Goal: Information Seeking & Learning: Understand process/instructions

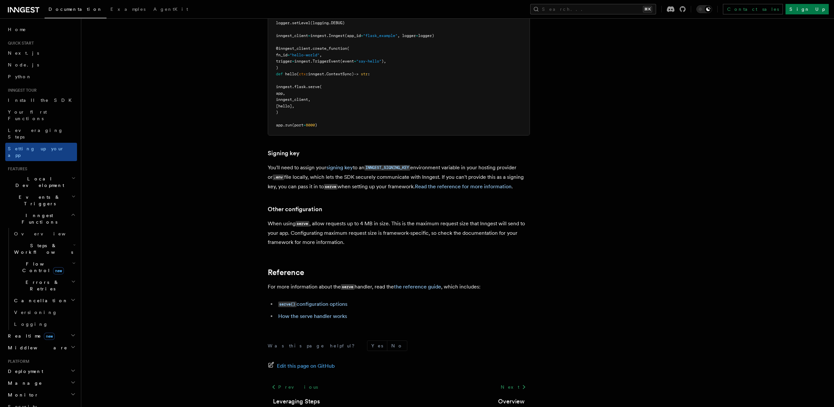
scroll to position [117, 0]
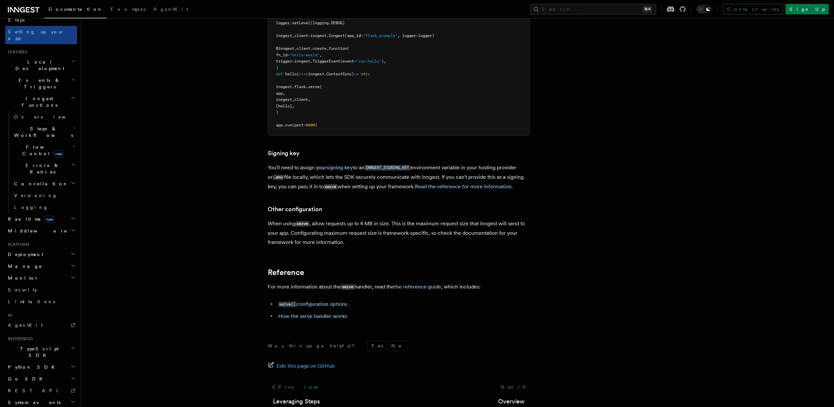
click at [481, 98] on pre "import logging import inngest from src . flask import app import inngest . [GEO…" at bounding box center [398, 55] width 261 height 160
click at [471, 171] on article "Inngest tour Setting up your Inngest app With Inngest, you define functions or …" at bounding box center [440, 55] width 697 height 785
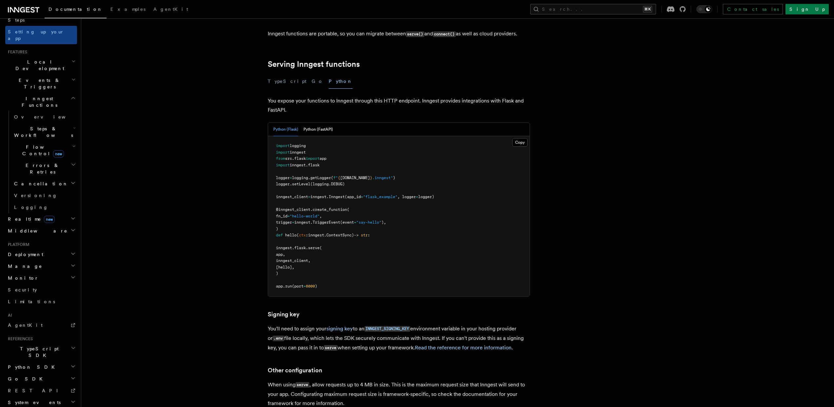
scroll to position [55, 0]
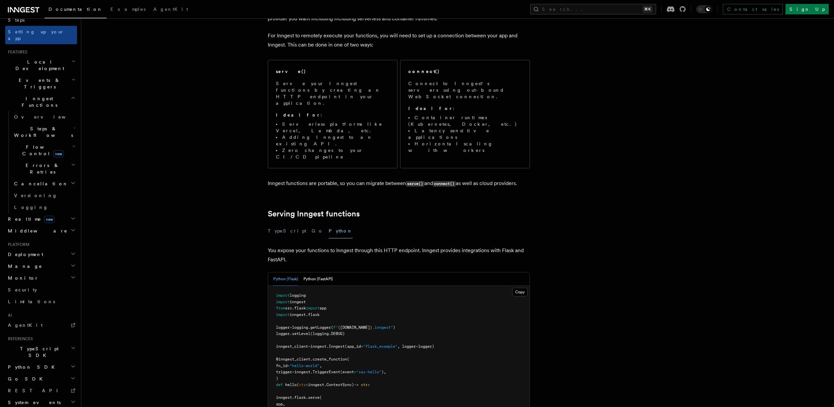
click at [371, 179] on p "Inngest functions are portable, so you can migrate between serve() and connect(…" at bounding box center [399, 183] width 262 height 9
click at [387, 179] on p "Inngest functions are portable, so you can migrate between serve() and connect(…" at bounding box center [399, 183] width 262 height 9
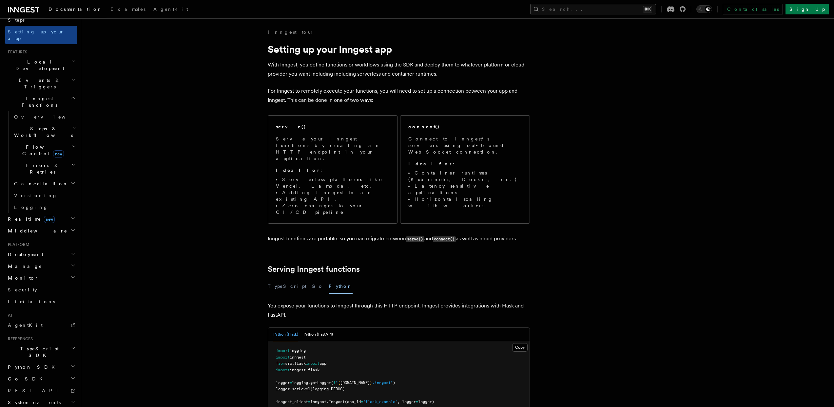
click at [334, 95] on p "For Inngest to remotely execute your functions, you will need to set up a conne…" at bounding box center [399, 95] width 262 height 18
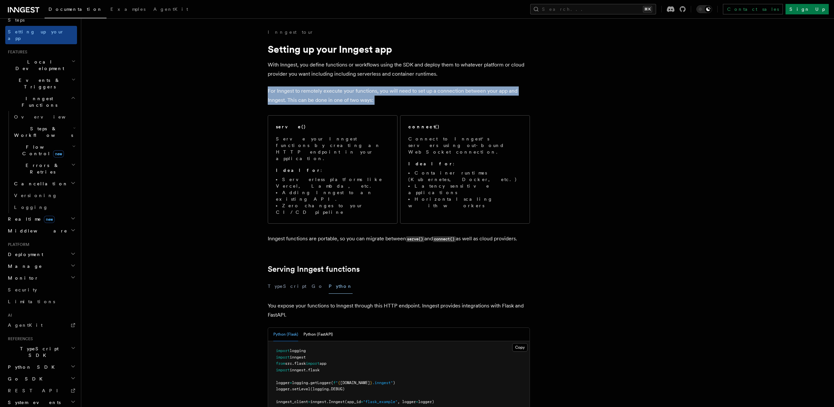
click at [334, 95] on p "For Inngest to remotely execute your functions, you will need to set up a conne…" at bounding box center [399, 95] width 262 height 18
click at [337, 95] on p "For Inngest to remotely execute your functions, you will need to set up a conne…" at bounding box center [399, 95] width 262 height 18
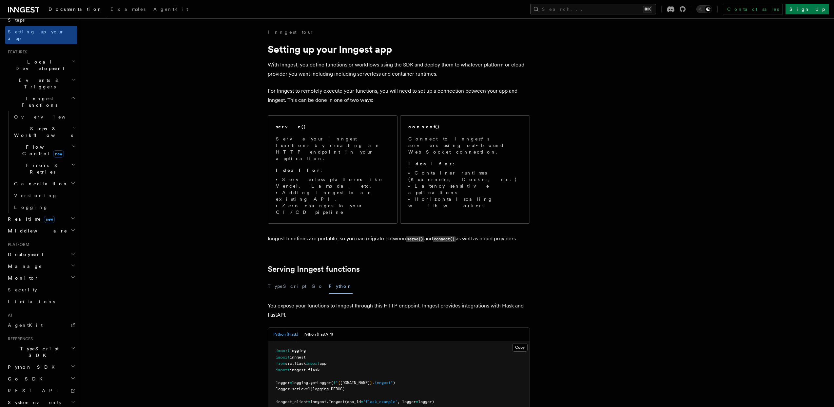
click at [339, 68] on p "With Inngest, you define functions or workflows using the SDK and deploy them t…" at bounding box center [399, 69] width 262 height 18
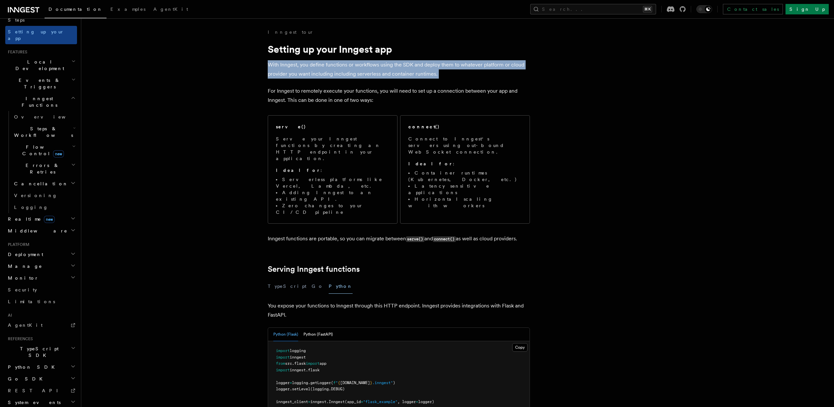
click at [339, 68] on p "With Inngest, you define functions or workflows using the SDK and deploy them t…" at bounding box center [399, 69] width 262 height 18
click at [341, 71] on p "With Inngest, you define functions or workflows using the SDK and deploy them t…" at bounding box center [399, 69] width 262 height 18
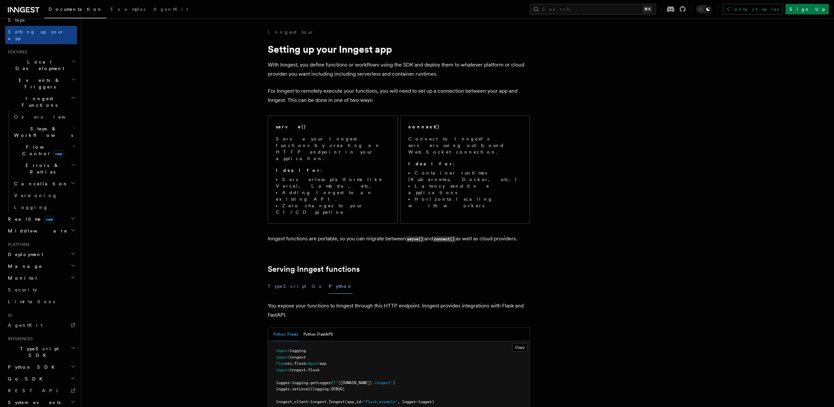
click at [381, 90] on p "For Inngest to remotely execute your functions, you will need to set up a conne…" at bounding box center [399, 95] width 262 height 18
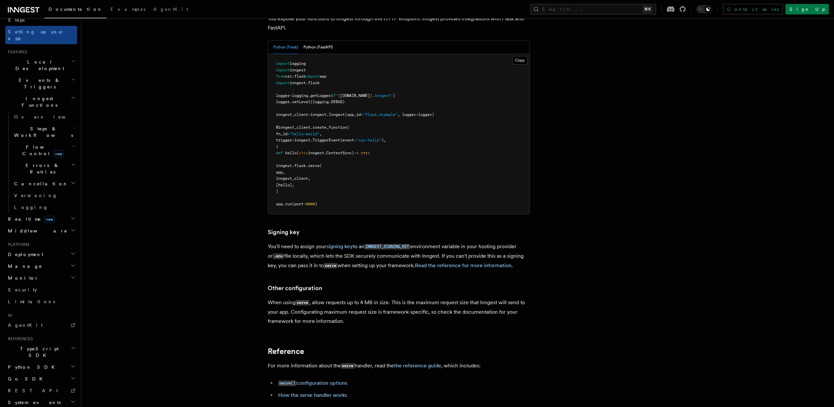
scroll to position [319, 0]
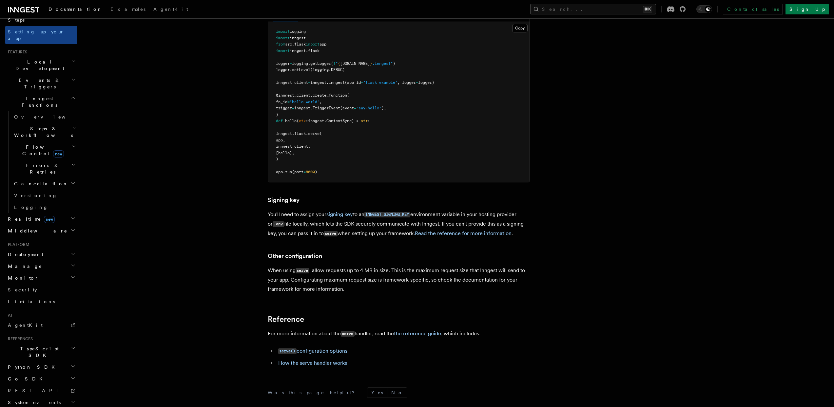
click at [358, 266] on p "When using serve , allow requests up to 4 MB in size. This is the maximum reque…" at bounding box center [399, 280] width 262 height 28
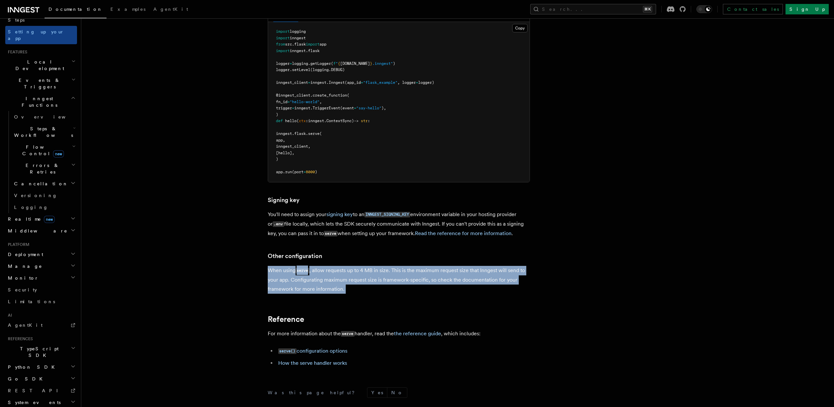
click at [358, 266] on p "When using serve , allow requests up to 4 MB in size. This is the maximum reque…" at bounding box center [399, 280] width 262 height 28
drag, startPoint x: 348, startPoint y: 259, endPoint x: 264, endPoint y: 220, distance: 92.6
click at [264, 220] on article "Inngest tour Setting up your Inngest app With Inngest, you define functions or …" at bounding box center [440, 101] width 697 height 785
click at [300, 229] on article "Inngest tour Setting up your Inngest app With Inngest, you define functions or …" at bounding box center [440, 101] width 697 height 785
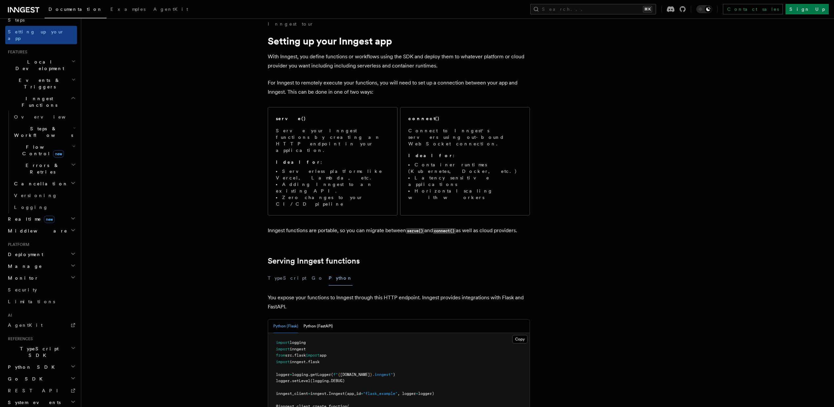
scroll to position [0, 0]
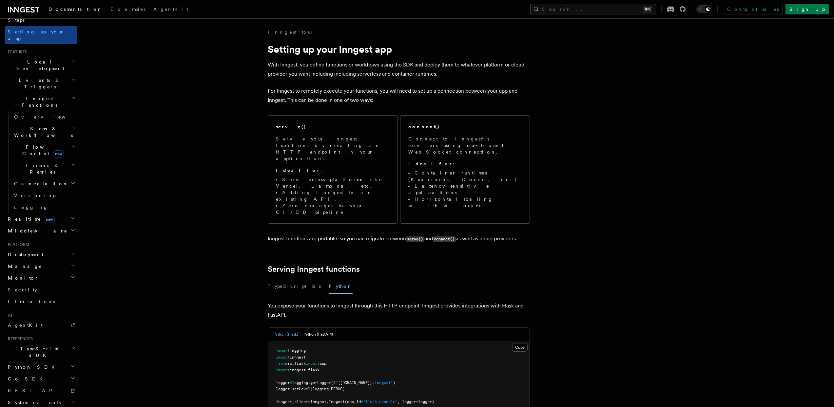
click at [388, 234] on p "Inngest functions are portable, so you can migrate between serve() and connect(…" at bounding box center [399, 238] width 262 height 9
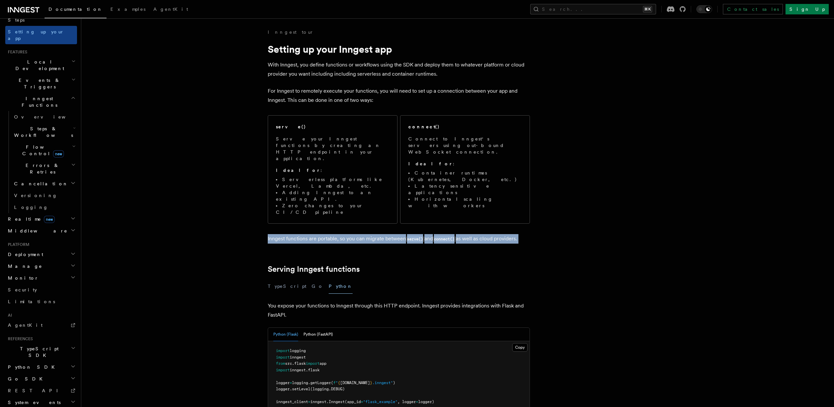
click at [388, 234] on p "Inngest functions are portable, so you can migrate between serve() and connect(…" at bounding box center [399, 238] width 262 height 9
click at [390, 234] on p "Inngest functions are portable, so you can migrate between serve() and connect(…" at bounding box center [399, 238] width 262 height 9
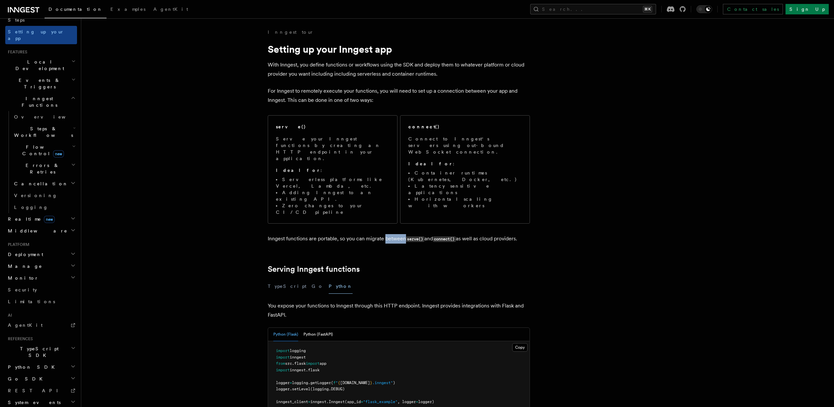
click at [390, 234] on p "Inngest functions are portable, so you can migrate between serve() and connect(…" at bounding box center [399, 238] width 262 height 9
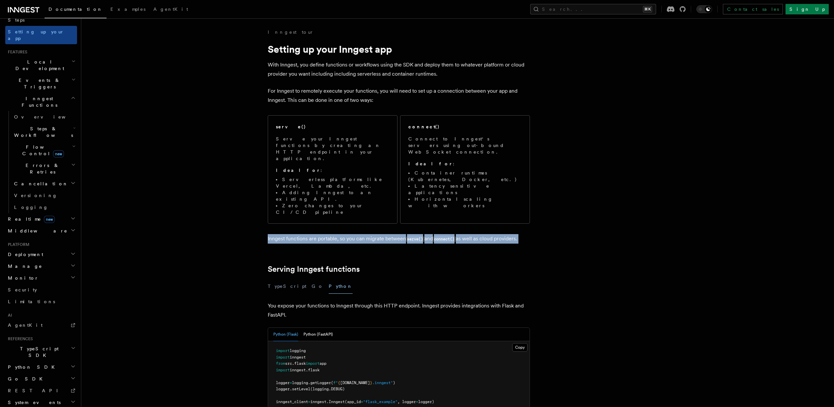
click at [390, 234] on p "Inngest functions are portable, so you can migrate between serve() and connect(…" at bounding box center [399, 238] width 262 height 9
click at [391, 234] on p "Inngest functions are portable, so you can migrate between serve() and connect(…" at bounding box center [399, 238] width 262 height 9
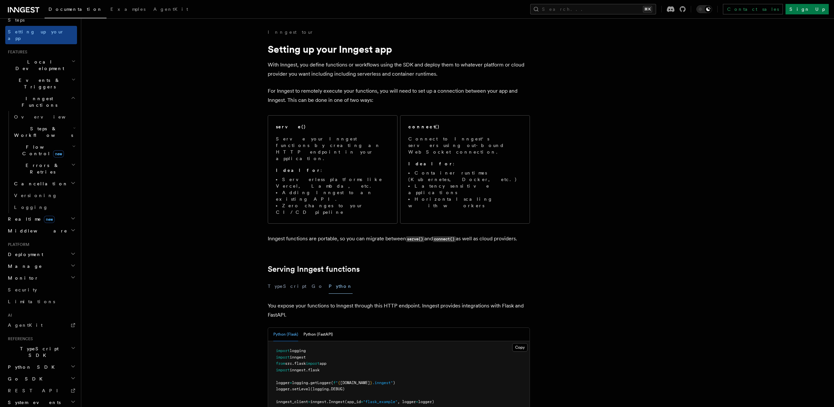
click at [376, 234] on p "Inngest functions are portable, so you can migrate between serve() and connect(…" at bounding box center [399, 238] width 262 height 9
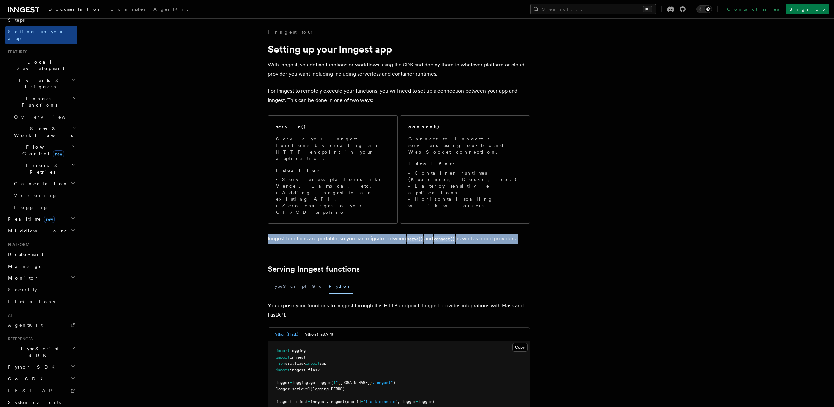
click at [376, 234] on p "Inngest functions are portable, so you can migrate between serve() and connect(…" at bounding box center [399, 238] width 262 height 9
click at [386, 234] on p "Inngest functions are portable, so you can migrate between serve() and connect(…" at bounding box center [399, 238] width 262 height 9
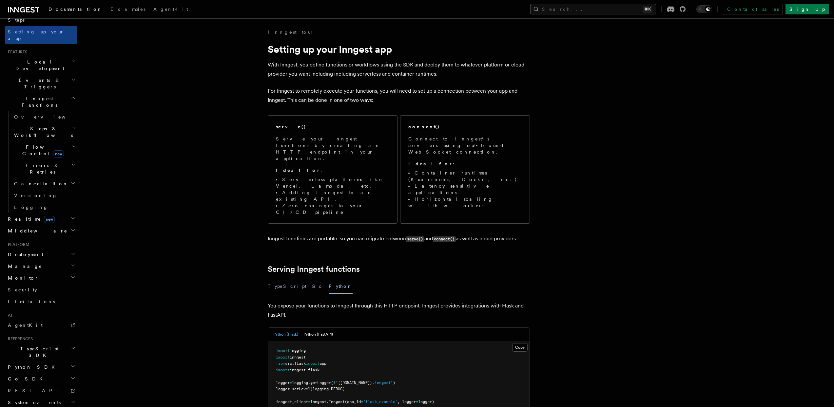
drag, startPoint x: 406, startPoint y: 208, endPoint x: 216, endPoint y: 205, distance: 189.7
click at [343, 234] on p "Inngest functions are portable, so you can migrate between serve() and connect(…" at bounding box center [399, 238] width 262 height 9
drag, startPoint x: 267, startPoint y: 205, endPoint x: 539, endPoint y: 209, distance: 271.6
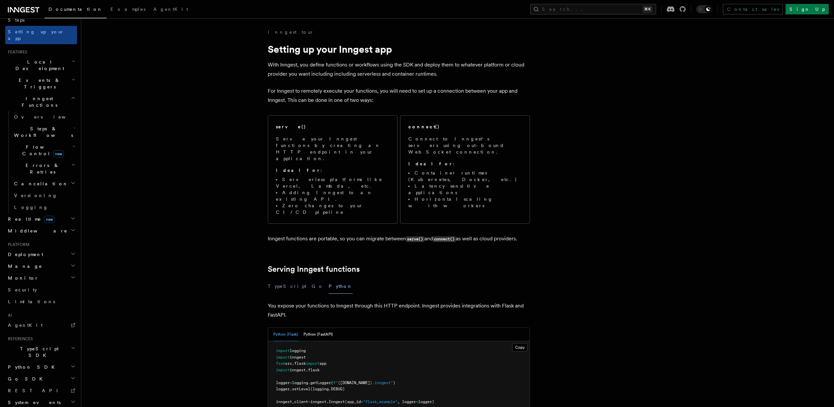
click at [515, 234] on p "Inngest functions are portable, so you can migrate between serve() and connect(…" at bounding box center [399, 238] width 262 height 9
click at [434, 234] on p "Inngest functions are portable, so you can migrate between serve() and connect(…" at bounding box center [399, 238] width 262 height 9
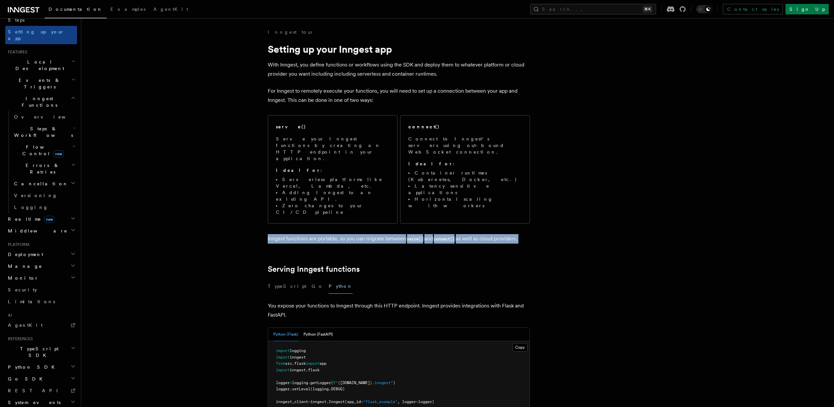
click at [434, 234] on p "Inngest functions are portable, so you can migrate between serve() and connect(…" at bounding box center [399, 238] width 262 height 9
click at [436, 234] on p "Inngest functions are portable, so you can migrate between serve() and connect(…" at bounding box center [399, 238] width 262 height 9
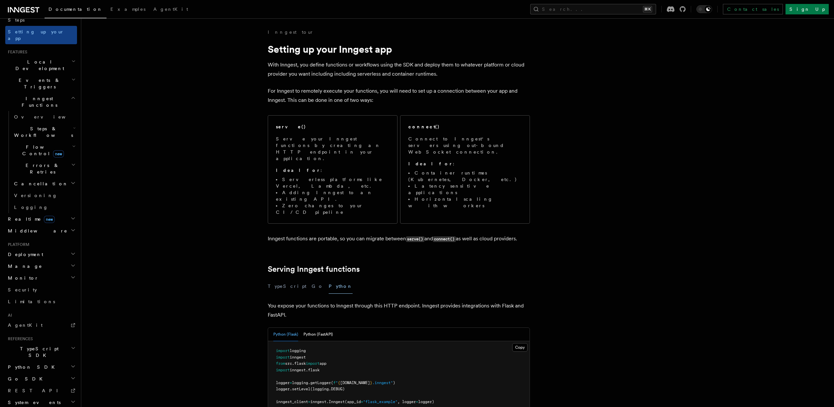
click at [526, 234] on p "Inngest functions are portable, so you can migrate between serve() and connect(…" at bounding box center [399, 238] width 262 height 9
click at [515, 234] on p "Inngest functions are portable, so you can migrate between serve() and connect(…" at bounding box center [399, 238] width 262 height 9
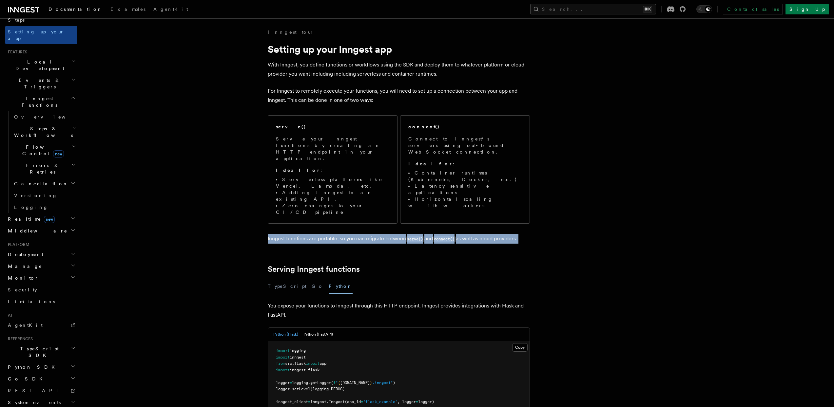
click at [515, 234] on p "Inngest functions are portable, so you can migrate between serve() and connect(…" at bounding box center [399, 238] width 262 height 9
click at [514, 234] on p "Inngest functions are portable, so you can migrate between serve() and connect(…" at bounding box center [399, 238] width 262 height 9
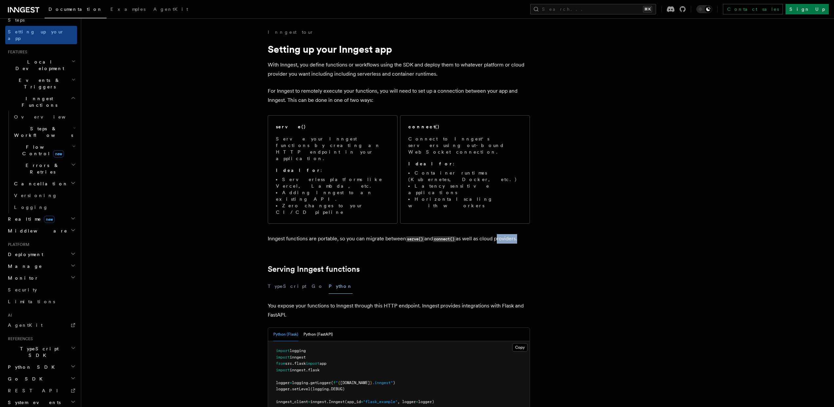
click at [514, 234] on p "Inngest functions are portable, so you can migrate between serve() and connect(…" at bounding box center [399, 238] width 262 height 9
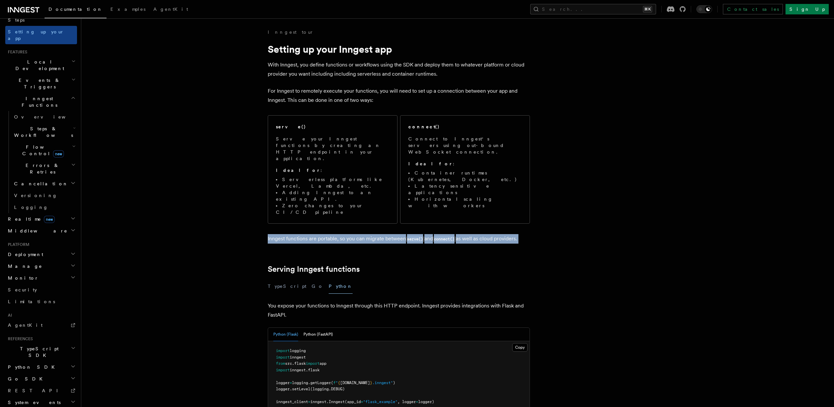
click at [514, 234] on p "Inngest functions are portable, so you can migrate between serve() and connect(…" at bounding box center [399, 238] width 262 height 9
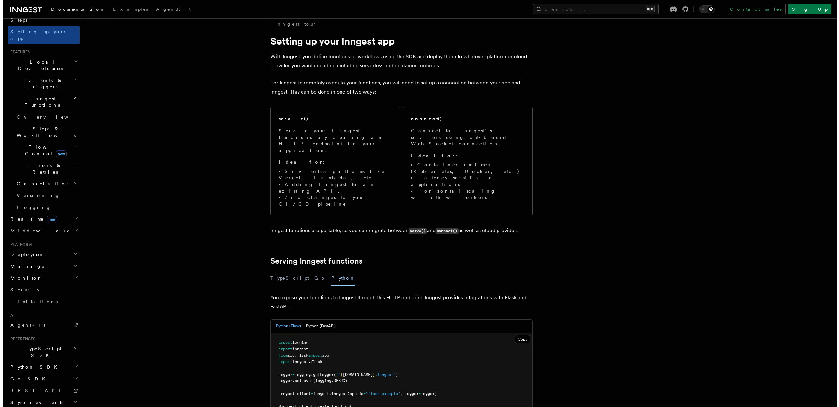
scroll to position [16, 0]
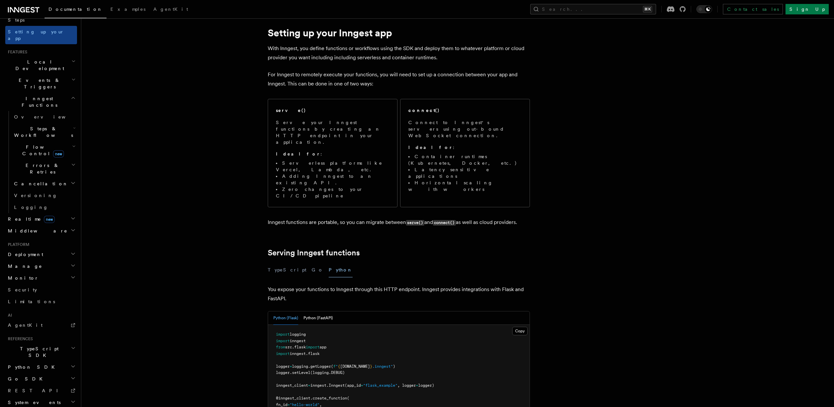
click at [381, 285] on p "You expose your functions to Inngest through this HTTP endpoint. Inngest provid…" at bounding box center [399, 294] width 262 height 18
click at [388, 285] on p "You expose your functions to Inngest through this HTTP endpoint. Inngest provid…" at bounding box center [399, 294] width 262 height 18
click at [409, 220] on code "serve()" at bounding box center [415, 223] width 18 height 6
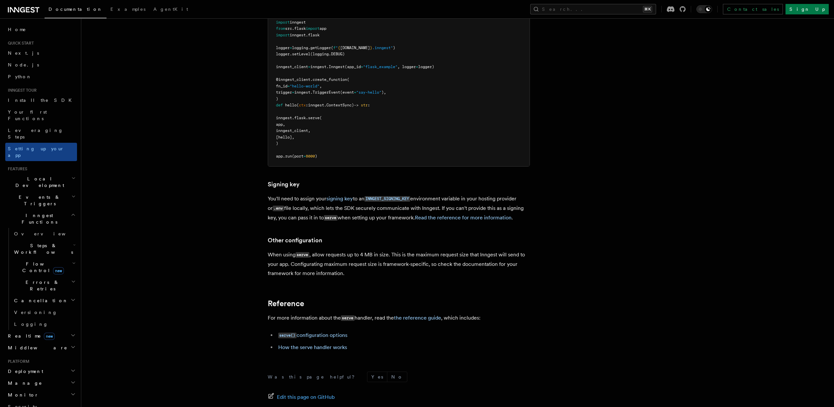
scroll to position [0, 0]
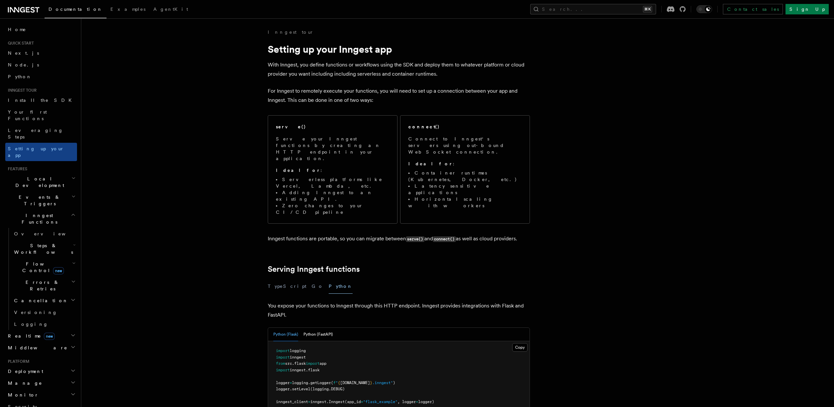
click at [479, 234] on p "Inngest functions are portable, so you can migrate between serve() and connect(…" at bounding box center [399, 238] width 262 height 9
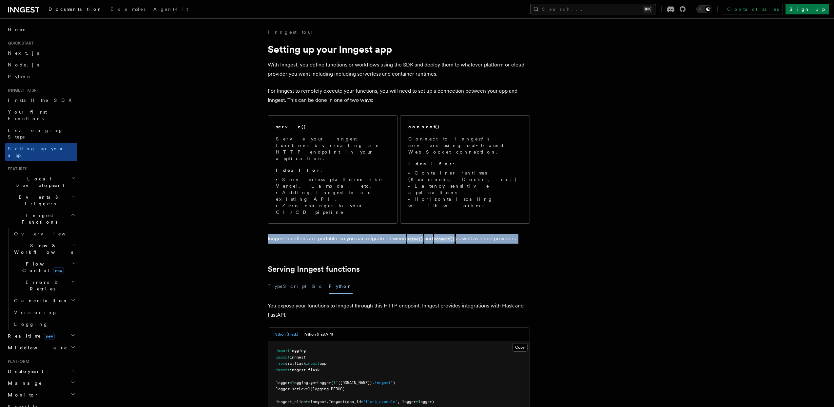
click at [479, 234] on p "Inngest functions are portable, so you can migrate between serve() and connect(…" at bounding box center [399, 238] width 262 height 9
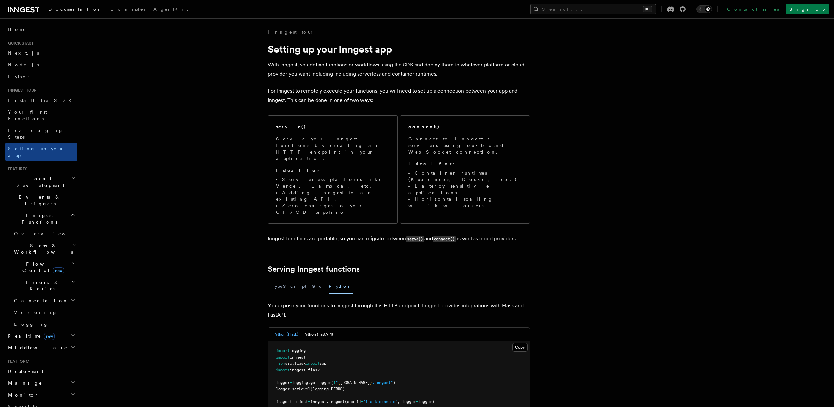
click at [516, 234] on p "Inngest functions are portable, so you can migrate between serve() and connect(…" at bounding box center [399, 238] width 262 height 9
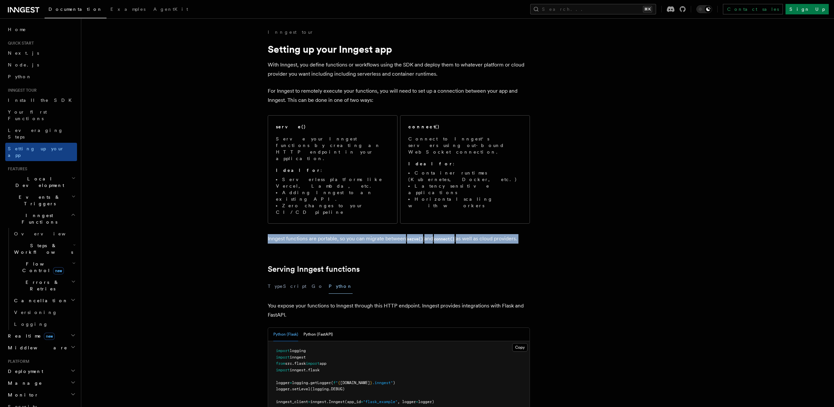
click at [516, 234] on p "Inngest functions are portable, so you can migrate between serve() and connect(…" at bounding box center [399, 238] width 262 height 9
click at [502, 234] on p "Inngest functions are portable, so you can migrate between serve() and connect(…" at bounding box center [399, 238] width 262 height 9
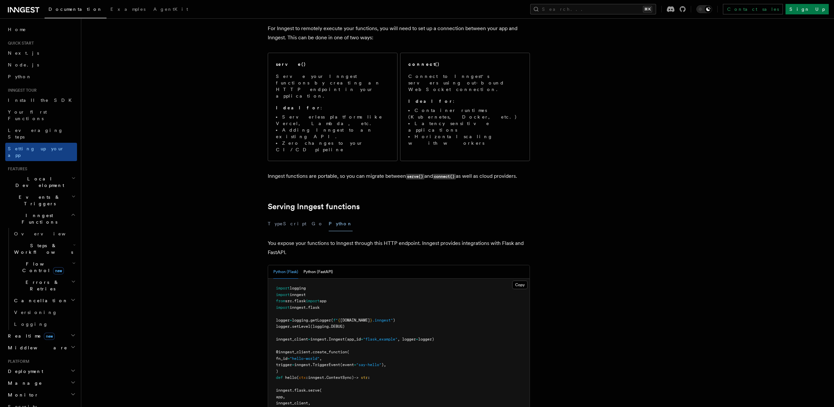
scroll to position [54, 0]
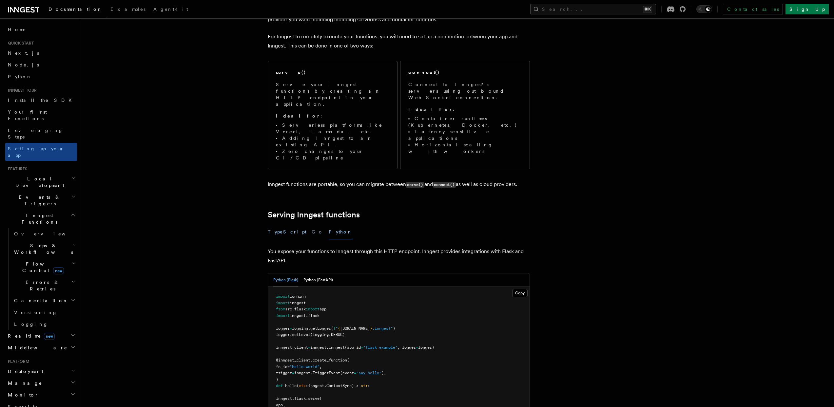
click at [282, 225] on button "TypeScript" at bounding box center [287, 232] width 39 height 15
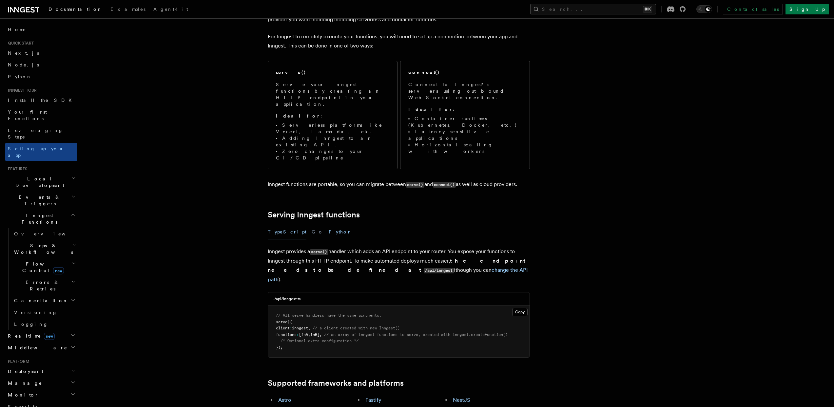
click at [329, 225] on button "Python" at bounding box center [341, 232] width 24 height 15
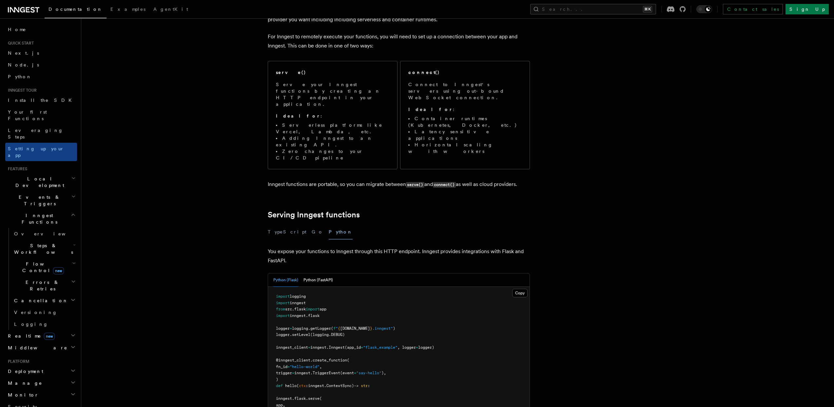
click at [325, 247] on p "You expose your functions to Inngest through this HTTP endpoint. Inngest provid…" at bounding box center [399, 256] width 262 height 18
click at [308, 247] on p "You expose your functions to Inngest through this HTTP endpoint. Inngest provid…" at bounding box center [399, 256] width 262 height 18
drag, startPoint x: 293, startPoint y: 227, endPoint x: 267, endPoint y: 213, distance: 29.3
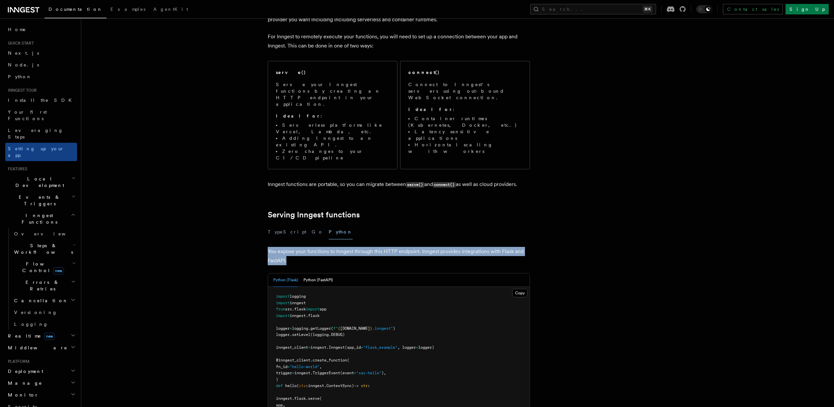
click at [267, 213] on article "Inngest tour Setting up your Inngest app With Inngest, you define functions or …" at bounding box center [440, 366] width 697 height 785
click at [321, 247] on p "You expose your functions to Inngest through this HTTP endpoint. Inngest provid…" at bounding box center [399, 256] width 262 height 18
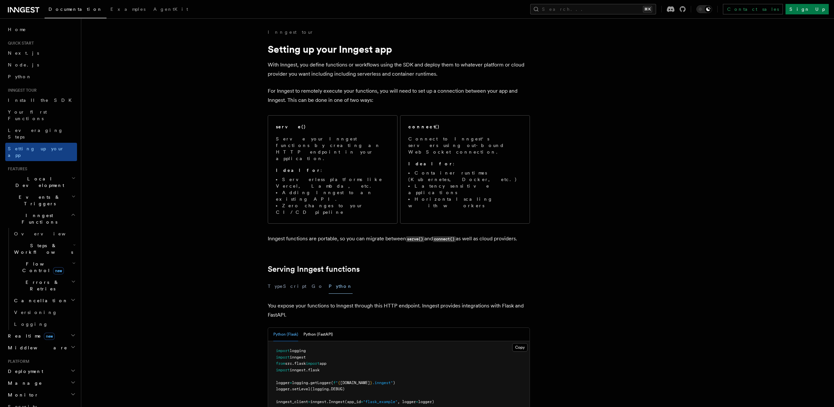
click at [404, 65] on p "With Inngest, you define functions or workflows using the SDK and deploy them t…" at bounding box center [399, 69] width 262 height 18
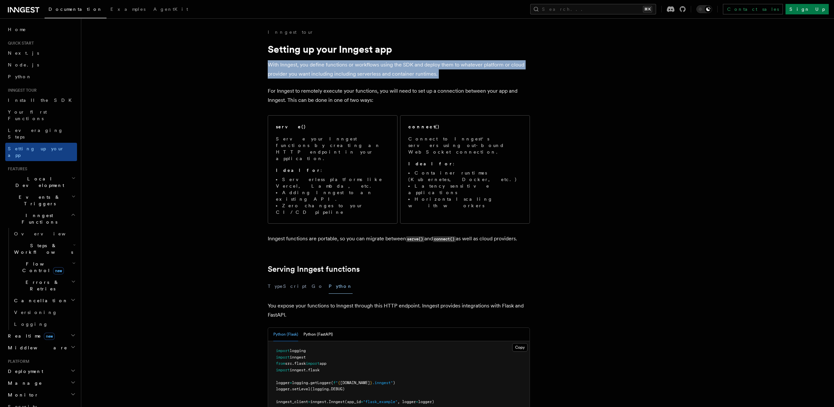
click at [404, 65] on p "With Inngest, you define functions or workflows using the SDK and deploy them t…" at bounding box center [399, 69] width 262 height 18
click at [402, 66] on p "With Inngest, you define functions or workflows using the SDK and deploy them t…" at bounding box center [399, 69] width 262 height 18
